Goal: Information Seeking & Learning: Understand process/instructions

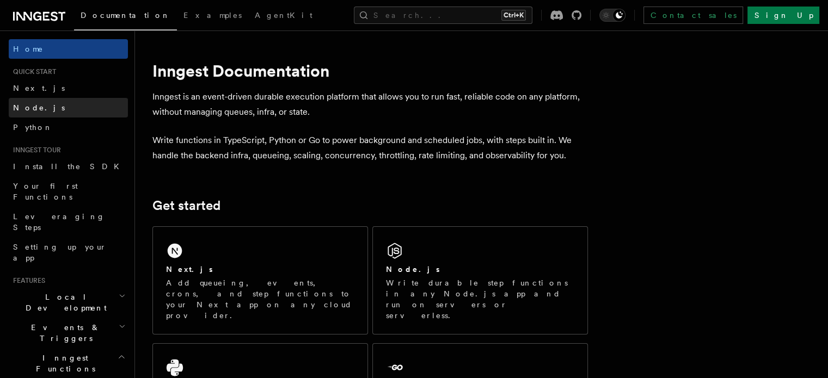
click at [26, 105] on span "Node.js" at bounding box center [39, 107] width 52 height 9
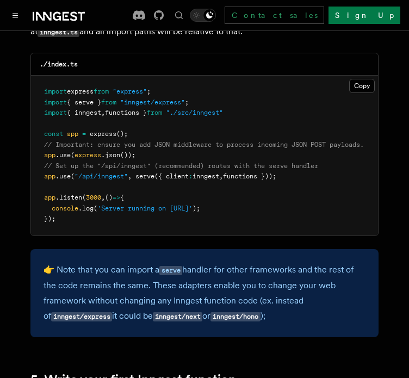
scroll to position [1744, 0]
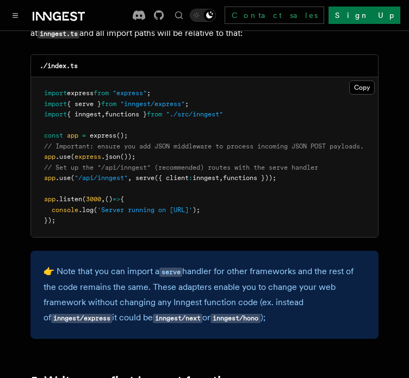
drag, startPoint x: 293, startPoint y: 161, endPoint x: 46, endPoint y: 164, distance: 247.2
click at [46, 164] on pre "import express from "express" ; import { serve } from "inngest/express" ; impor…" at bounding box center [204, 157] width 347 height 160
copy span "app .use ( "/api/inngest" , serve ({ client : inngest , functions }));"
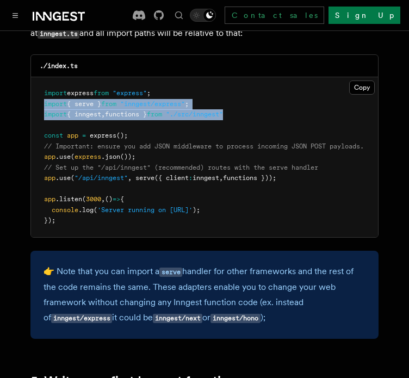
drag, startPoint x: 41, startPoint y: 91, endPoint x: 246, endPoint y: 100, distance: 204.3
click at [246, 100] on pre "import express from "express" ; import { serve } from "inngest/express" ; impor…" at bounding box center [204, 157] width 347 height 160
copy code "import { serve } from "inngest/express" ; import { inngest , functions } from "…"
